Goal: Information Seeking & Learning: Check status

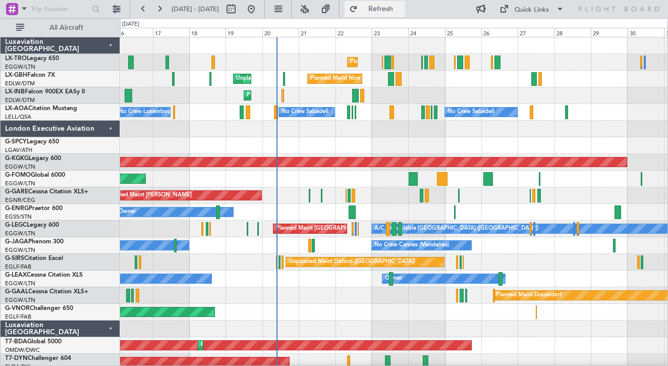
click at [386, 13] on button "Refresh" at bounding box center [375, 9] width 61 height 16
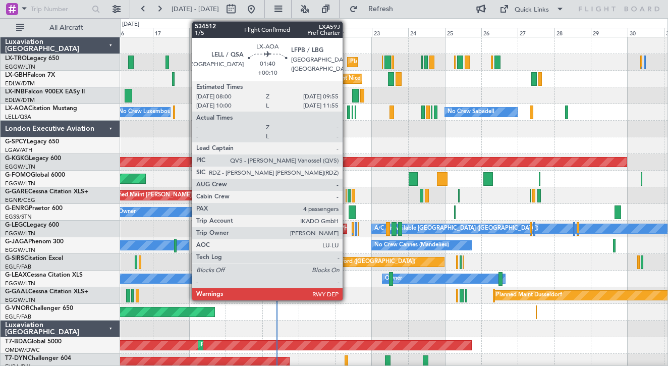
click at [347, 111] on div at bounding box center [348, 112] width 3 height 14
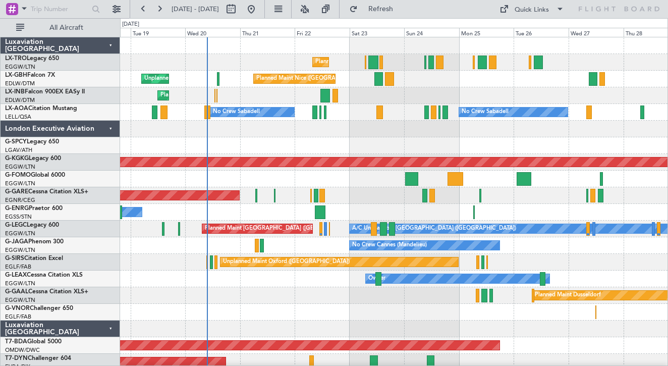
click at [350, 147] on div at bounding box center [393, 145] width 547 height 17
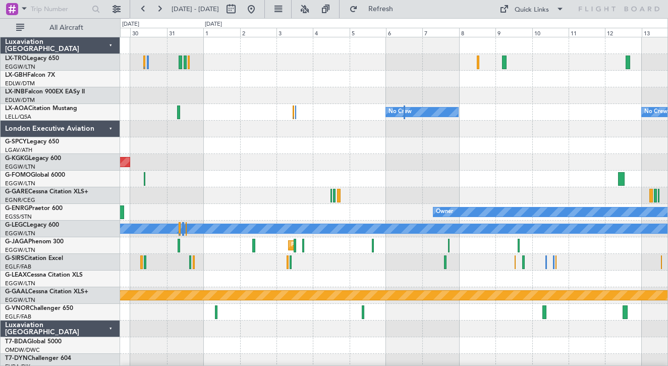
click at [349, 136] on div at bounding box center [393, 129] width 547 height 17
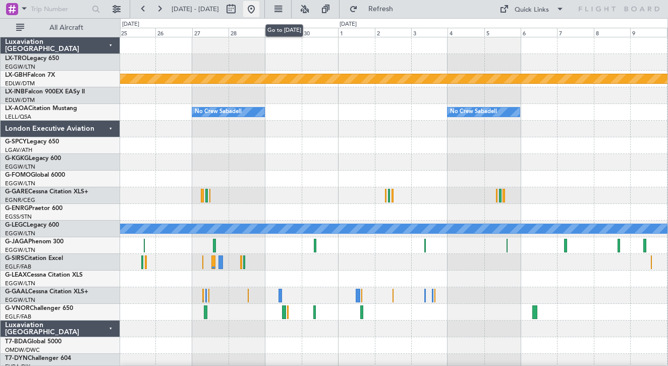
click at [259, 10] on button at bounding box center [251, 9] width 16 height 16
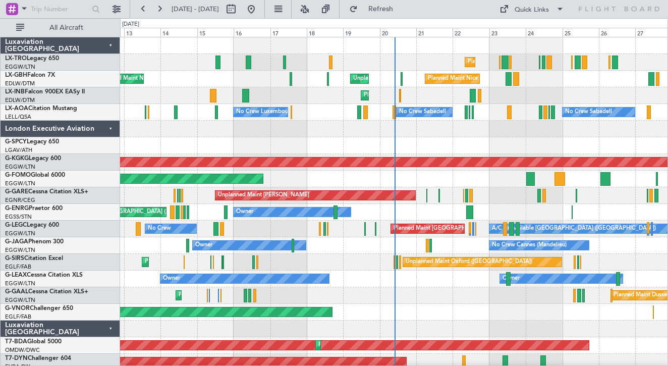
scroll to position [1, 0]
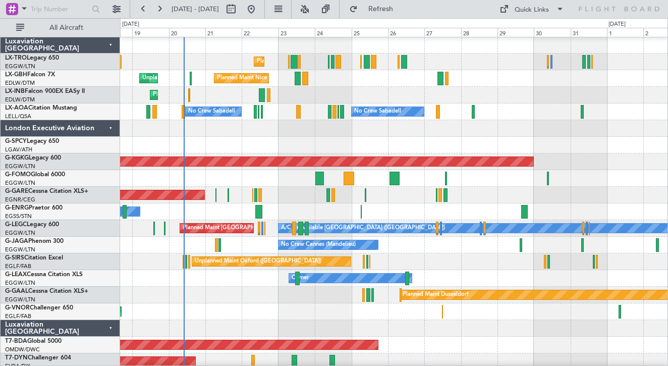
click at [311, 140] on div at bounding box center [393, 145] width 547 height 17
click at [286, 134] on div at bounding box center [393, 128] width 547 height 17
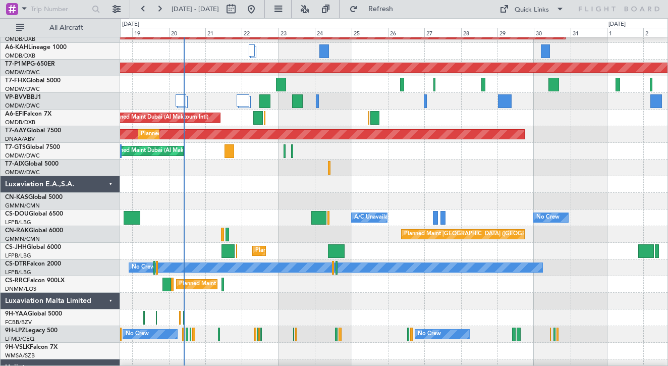
scroll to position [722, 0]
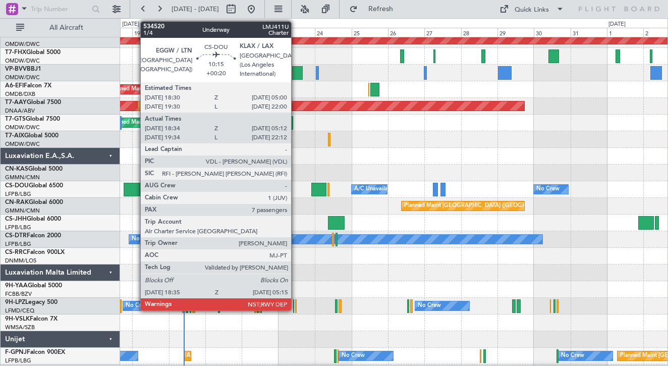
click at [135, 193] on div at bounding box center [132, 190] width 17 height 14
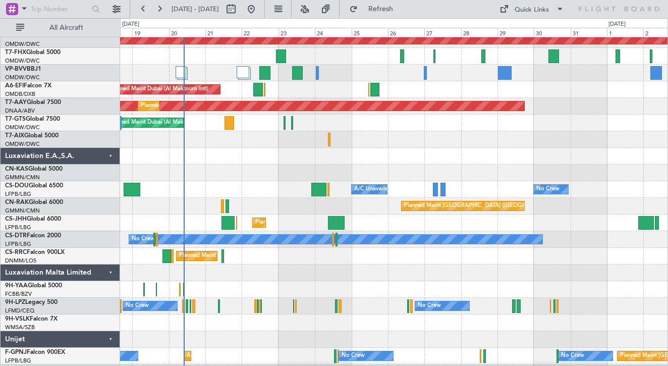
scroll to position [737, 0]
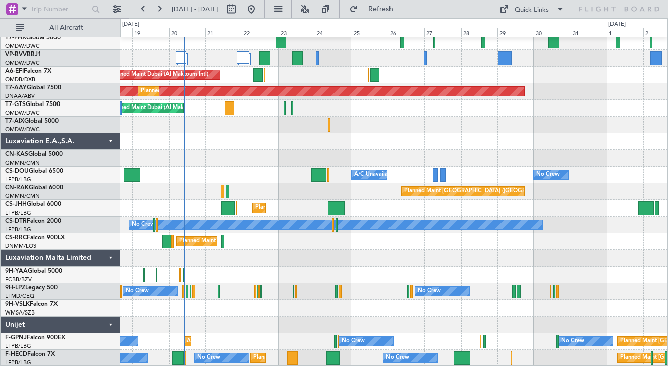
click at [111, 325] on div "Unijet" at bounding box center [61, 324] width 120 height 17
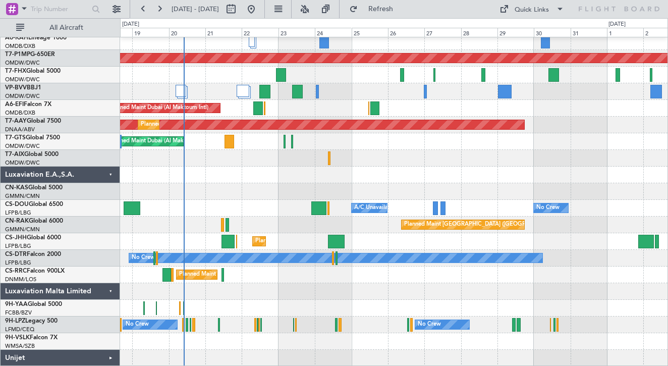
click at [112, 287] on div "Luxaviation Malta Limited" at bounding box center [61, 291] width 120 height 17
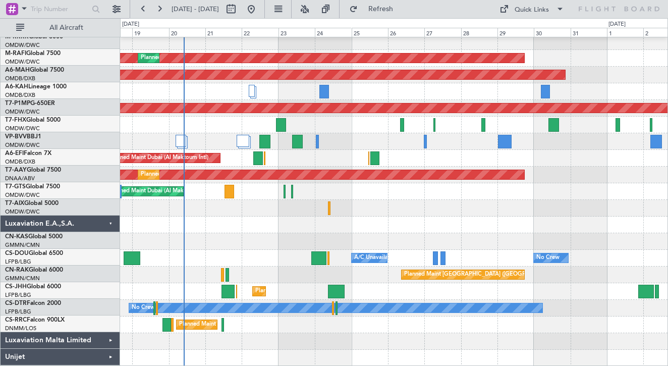
scroll to position [653, 0]
click at [108, 225] on div "Luxaviation E.A.,S.A." at bounding box center [61, 224] width 120 height 17
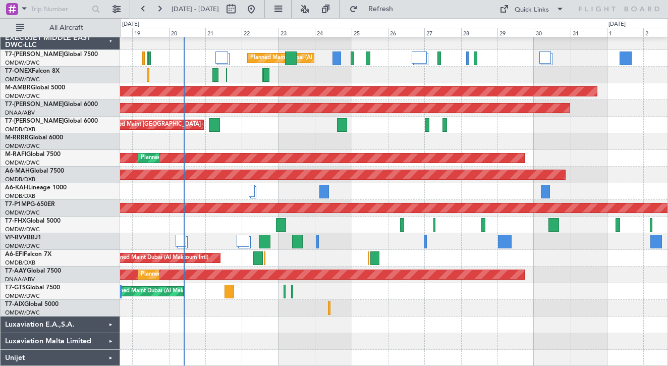
click at [109, 39] on div "EXECUJET MIDDLE EAST DWC-LLC" at bounding box center [61, 41] width 120 height 17
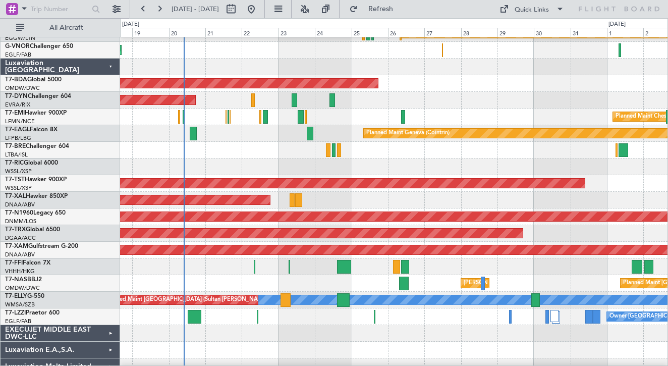
scroll to position [252, 0]
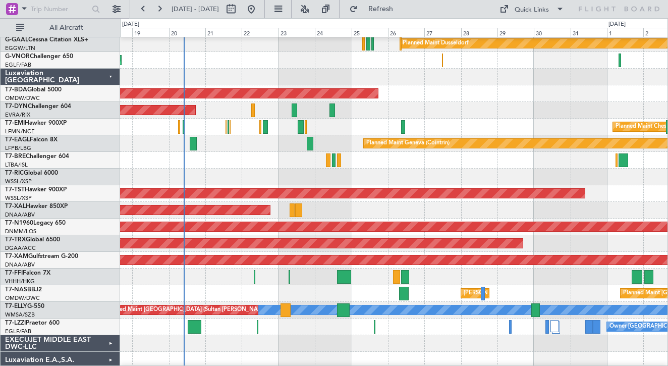
click at [106, 77] on div "Luxaviation [GEOGRAPHIC_DATA]" at bounding box center [61, 77] width 120 height 17
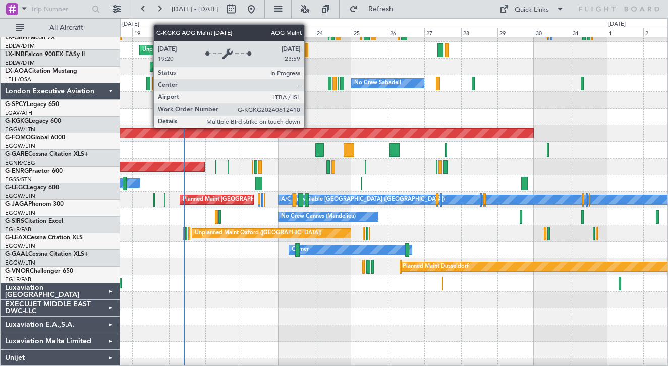
scroll to position [0, 0]
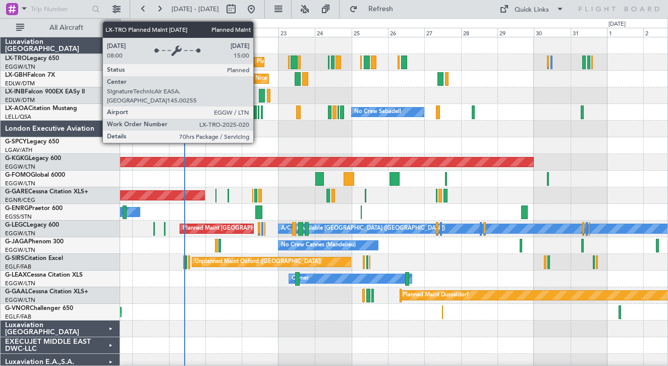
click at [258, 59] on div "Planned Maint [GEOGRAPHIC_DATA] ([GEOGRAPHIC_DATA])" at bounding box center [336, 61] width 159 height 15
